Goal: Task Accomplishment & Management: Use online tool/utility

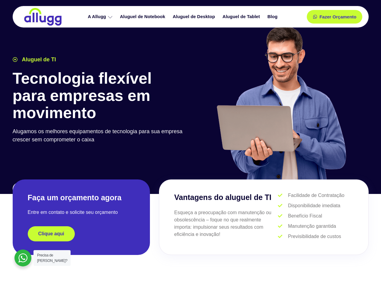
click at [191, 145] on div at bounding box center [281, 105] width 181 height 166
click at [335, 17] on span "Fazer Orçamento" at bounding box center [337, 17] width 33 height 4
click at [315, 17] on icon at bounding box center [317, 17] width 4 height 4
click at [338, 17] on span "Fazer Orçamento" at bounding box center [337, 17] width 33 height 4
click at [81, 234] on div "Clique aqui" at bounding box center [81, 233] width 107 height 15
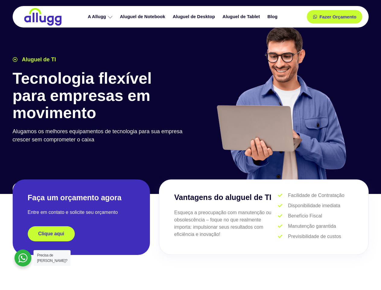
click at [81, 234] on div "Clique aqui" at bounding box center [81, 233] width 107 height 15
click at [51, 234] on span "Clique aqui" at bounding box center [51, 233] width 26 height 5
click at [23, 258] on div at bounding box center [22, 257] width 17 height 17
click at [52, 258] on span "Precisa de [PERSON_NAME]?" at bounding box center [52, 258] width 30 height 10
